Goal: Submit feedback/report problem

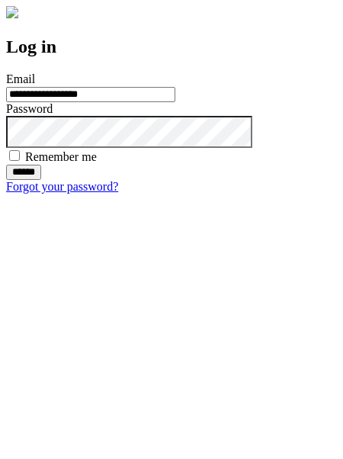
click at [41, 180] on input "******" at bounding box center [23, 172] width 35 height 15
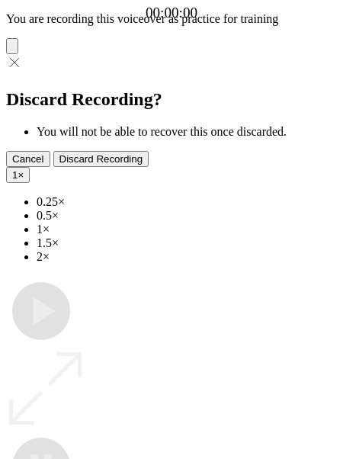
type input "**********"
